Goal: Check status: Check status

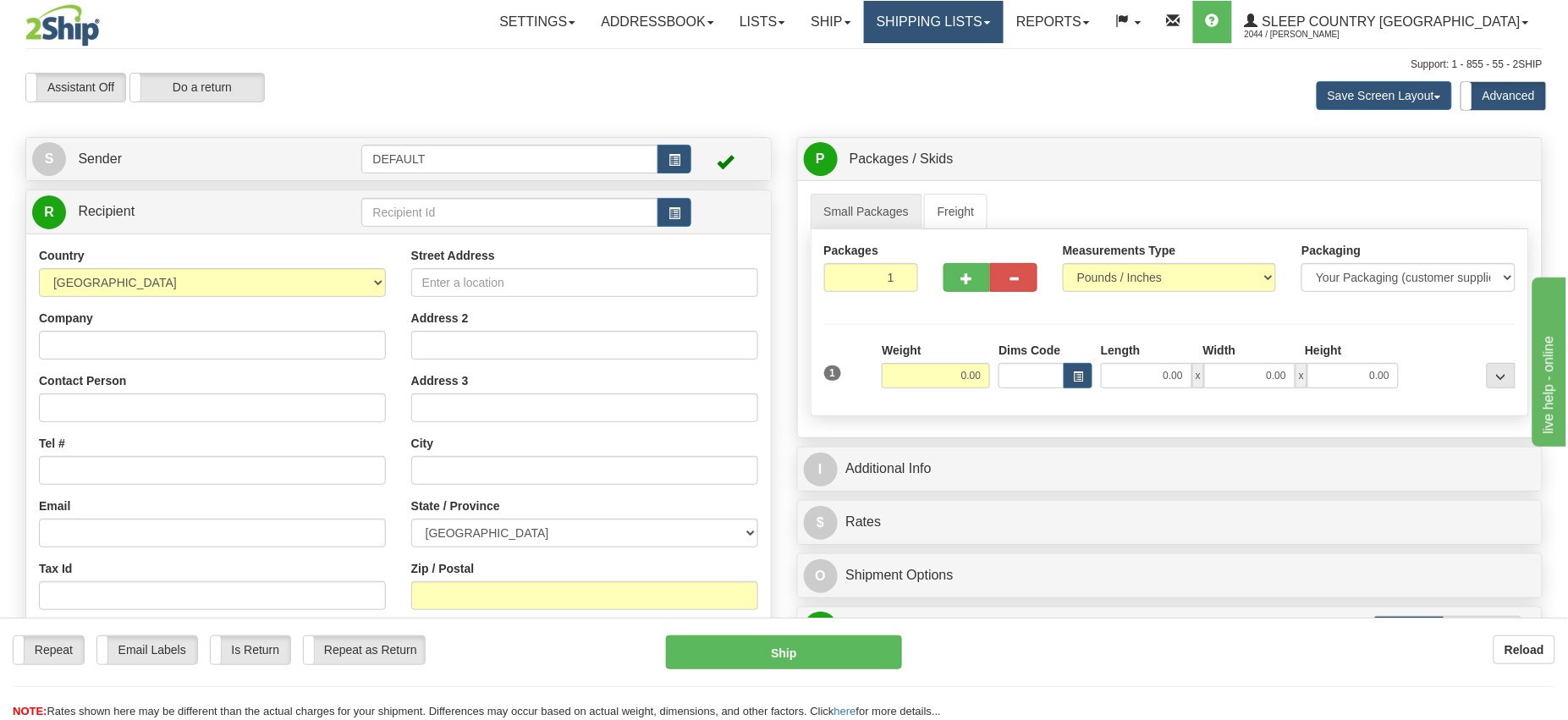
click at [978, 20] on link "Shipping lists" at bounding box center [934, 22] width 139 height 42
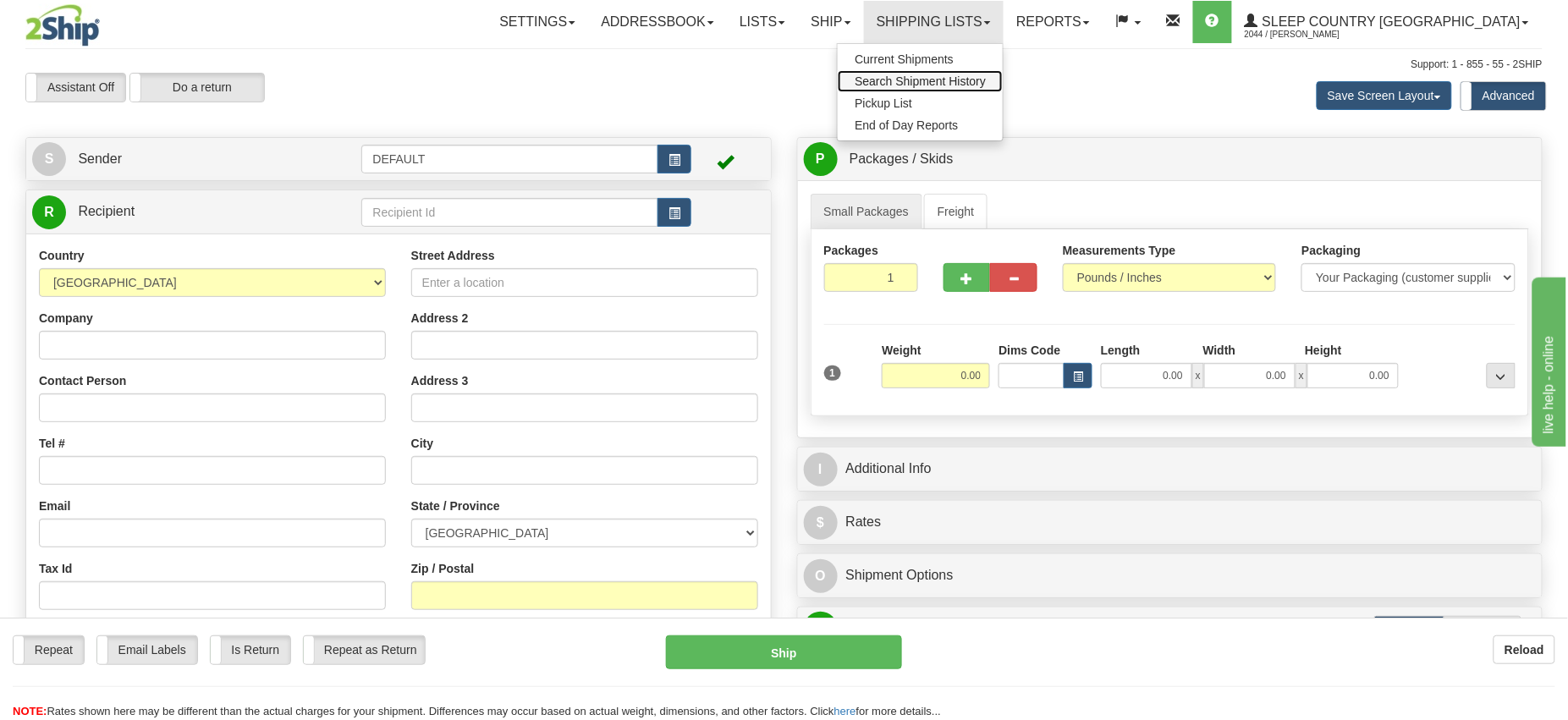
click at [984, 83] on span "Search Shipment History" at bounding box center [921, 82] width 132 height 14
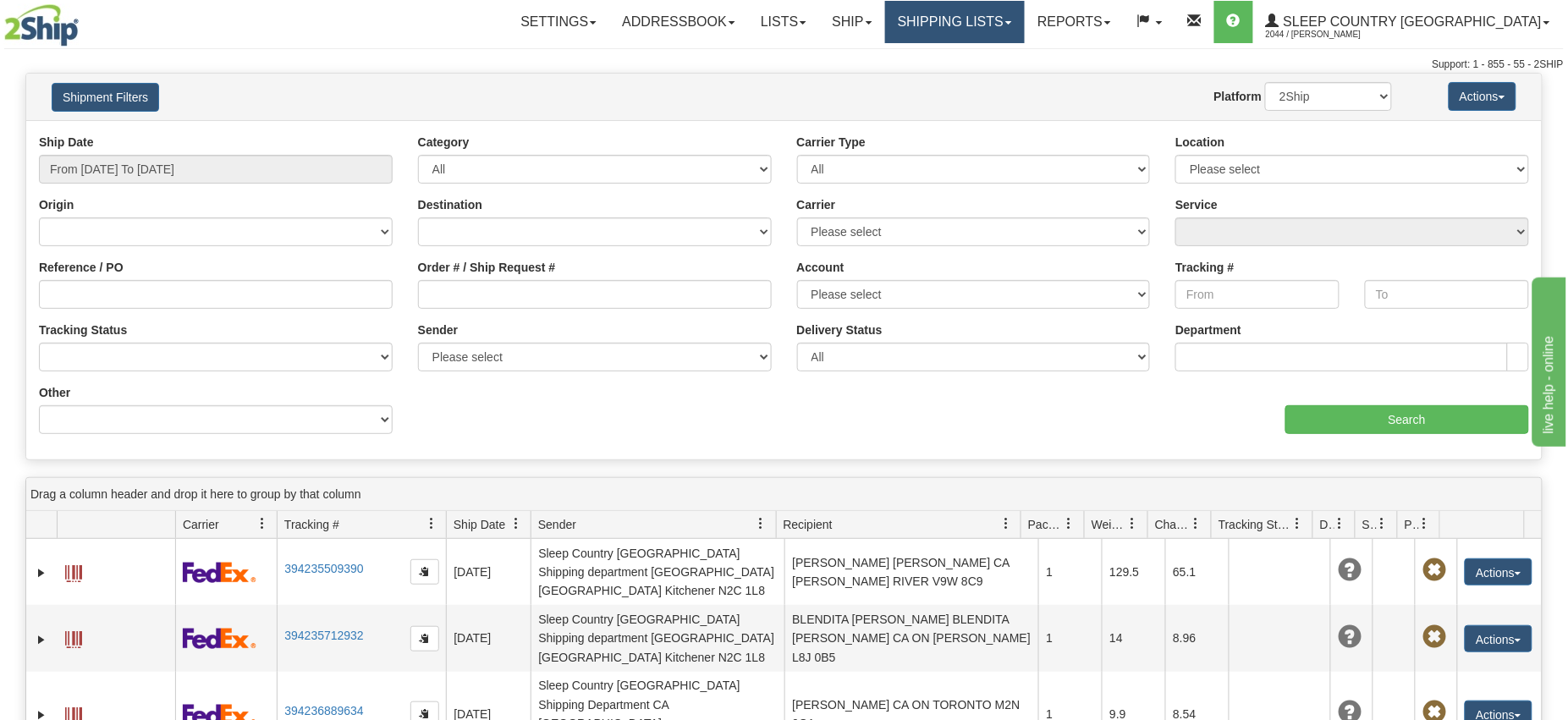
click at [1011, 19] on link "Shipping lists" at bounding box center [955, 22] width 139 height 42
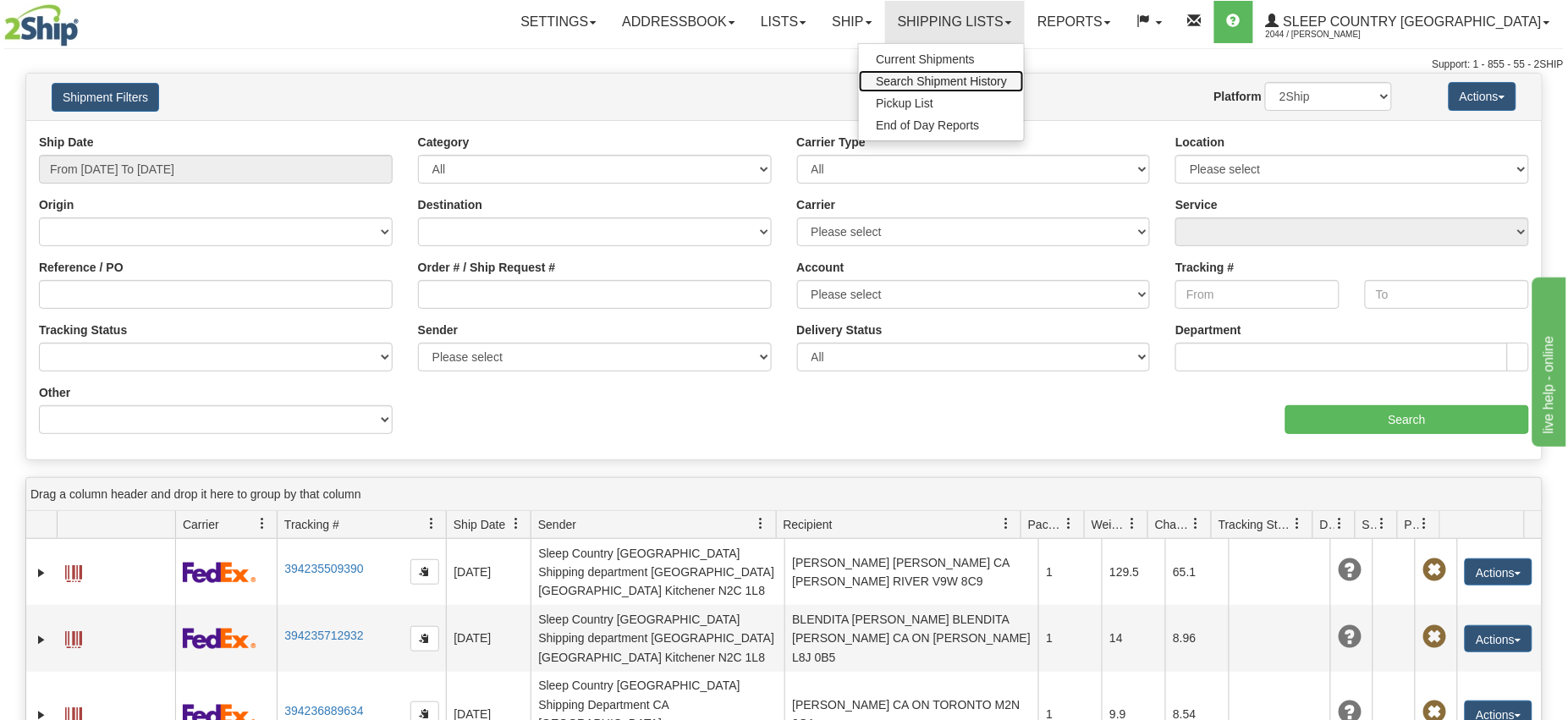
click at [1007, 81] on span "Search Shipment History" at bounding box center [942, 82] width 132 height 14
